Goal: Download file/media

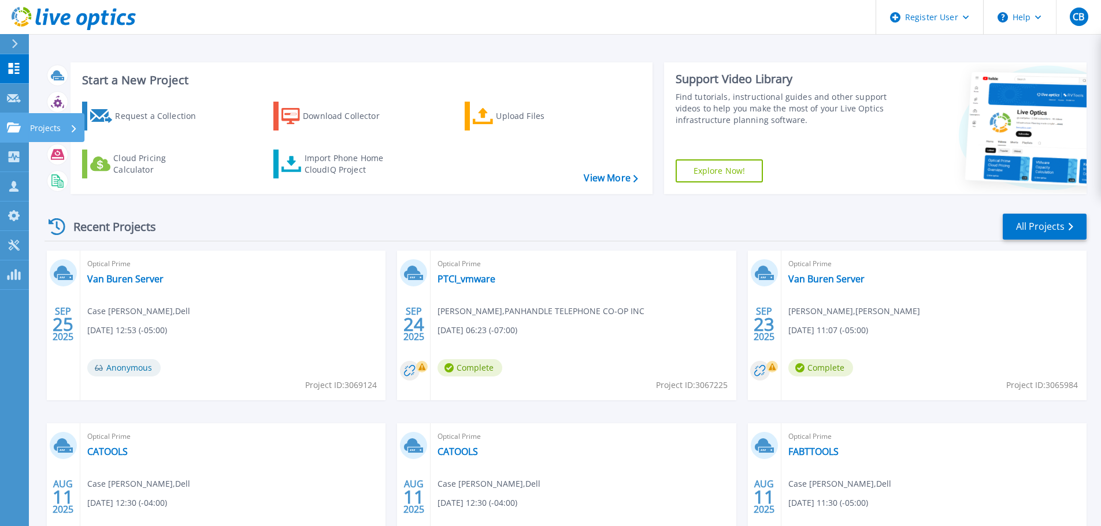
click at [23, 124] on link "Projects Projects" at bounding box center [14, 127] width 29 height 29
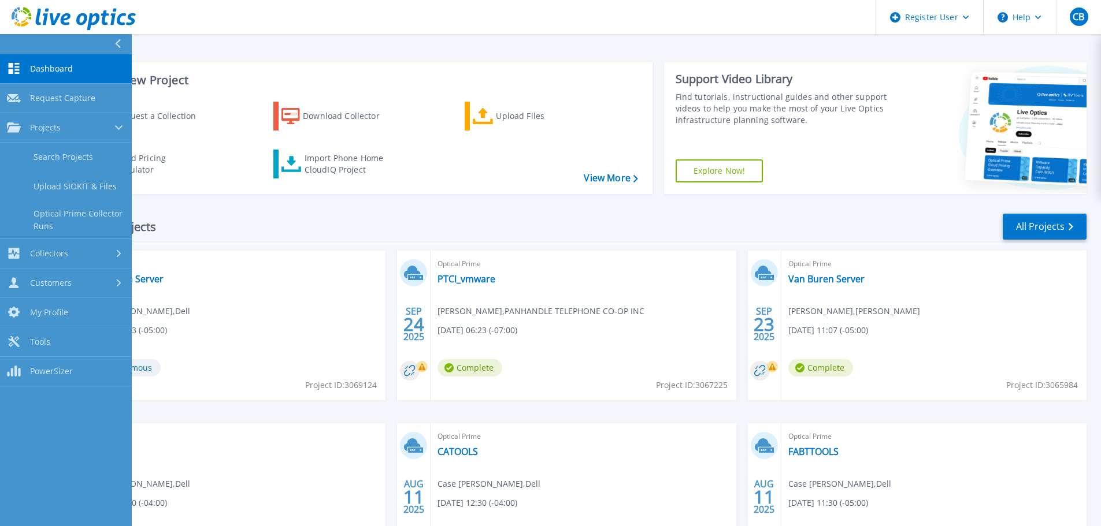
click at [370, 244] on div "Recent Projects All Projects [DATE] Optical Prime Van Buren Server Case [PERSON…" at bounding box center [565, 404] width 1042 height 402
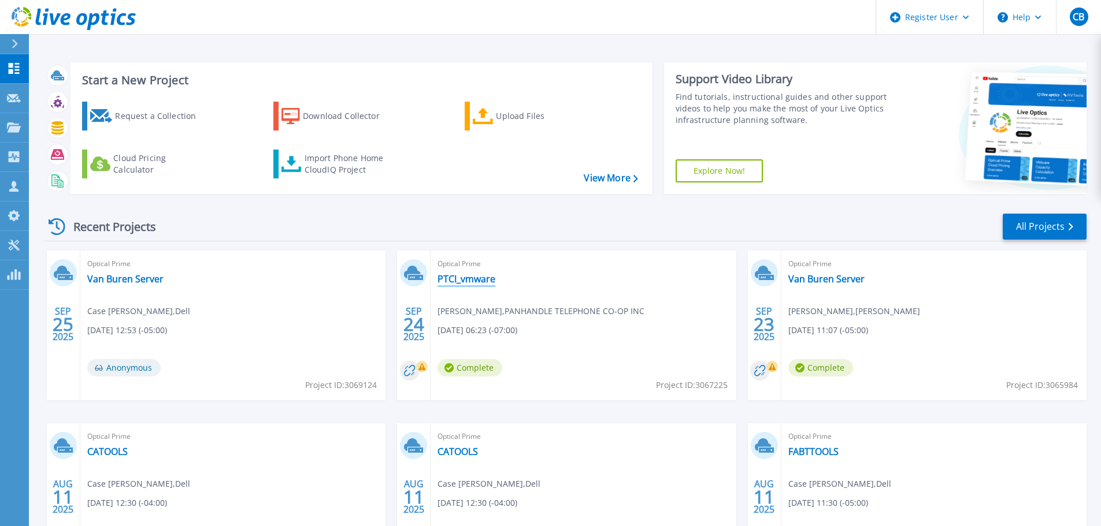
click at [468, 285] on link "PTCI_vmware" at bounding box center [466, 279] width 58 height 12
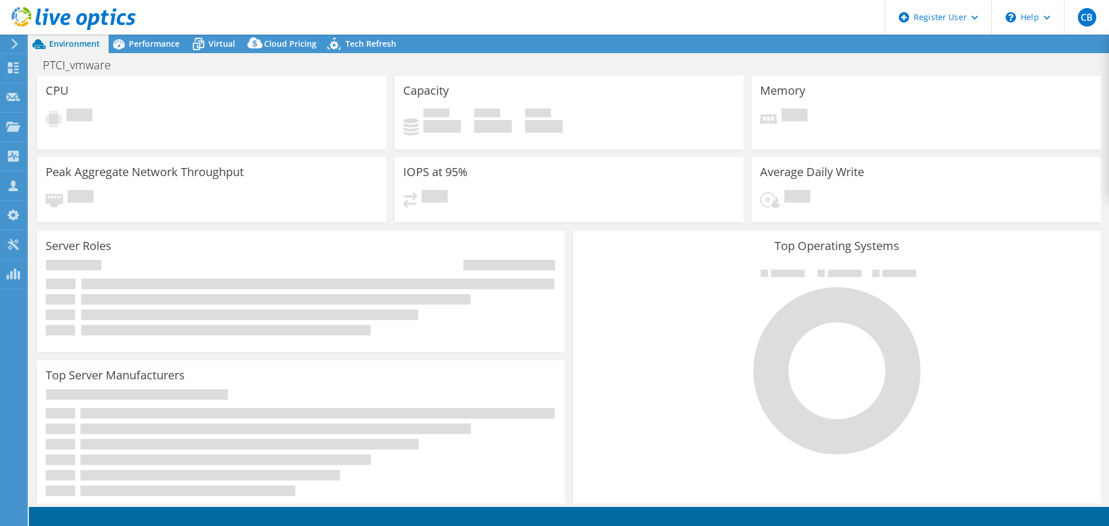
select select "USD"
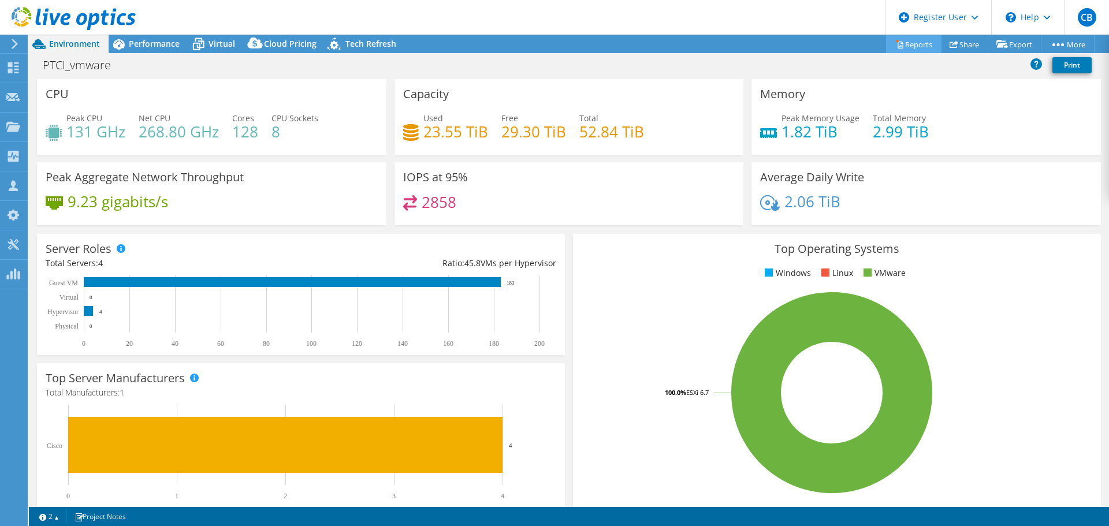
click at [916, 42] on link "Reports" at bounding box center [913, 44] width 55 height 18
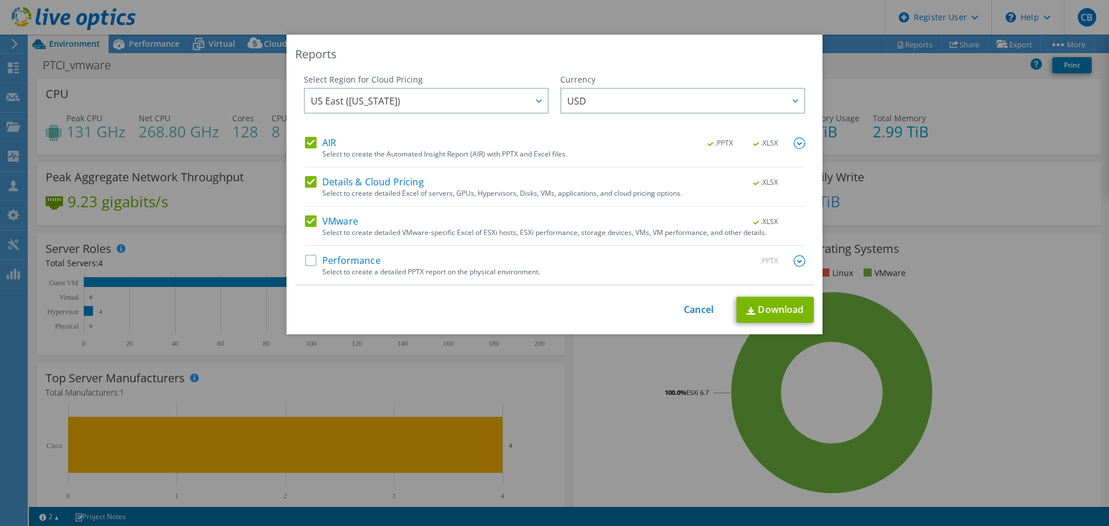
click at [307, 265] on label "Performance" at bounding box center [343, 261] width 76 height 12
click at [0, 0] on input "Performance" at bounding box center [0, 0] width 0 height 0
click at [774, 303] on link "Download" at bounding box center [775, 311] width 77 height 26
